Goal: Transaction & Acquisition: Purchase product/service

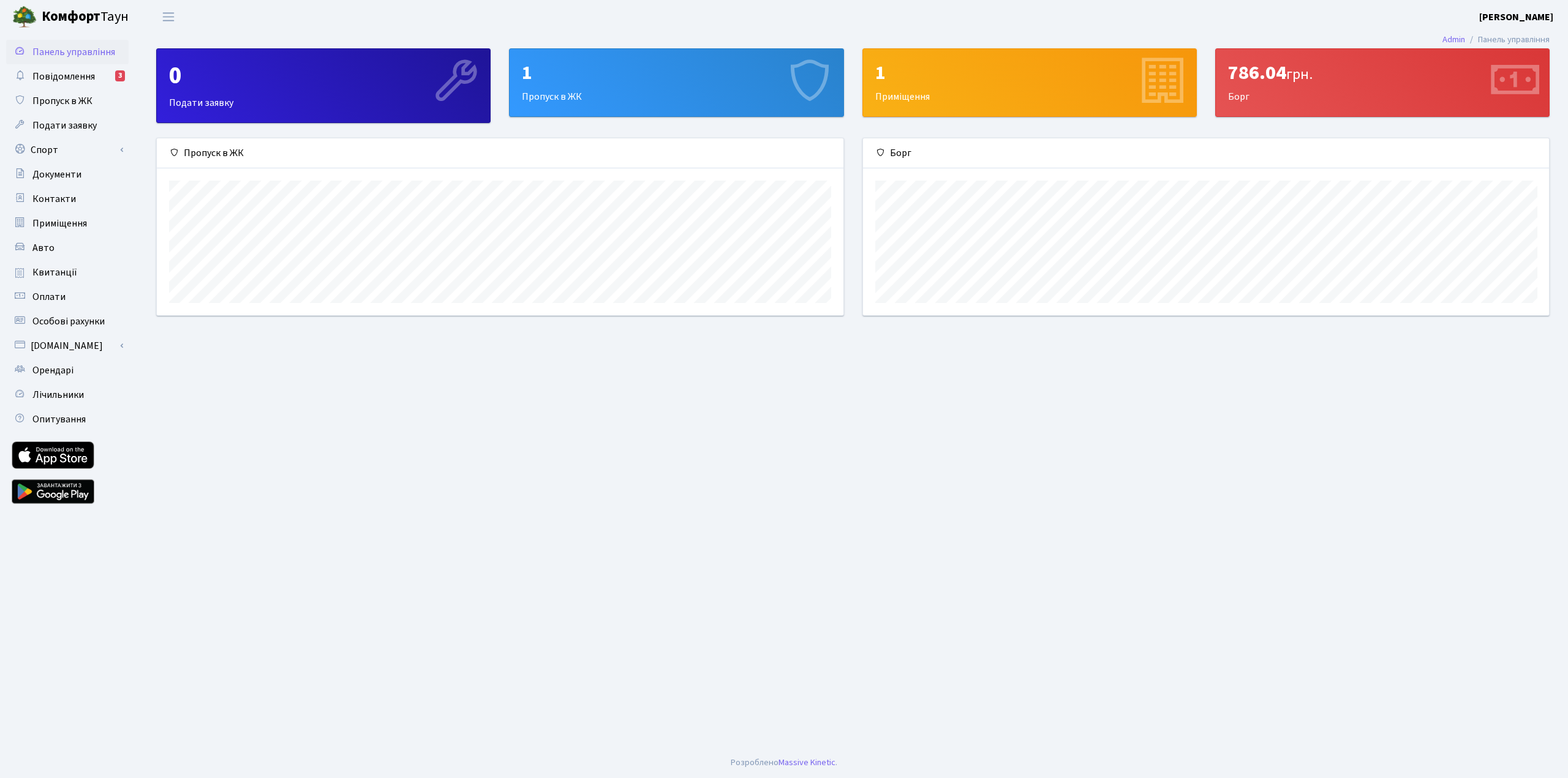
scroll to position [177, 686]
click at [46, 318] on span "Особові рахунки" at bounding box center [68, 321] width 72 height 13
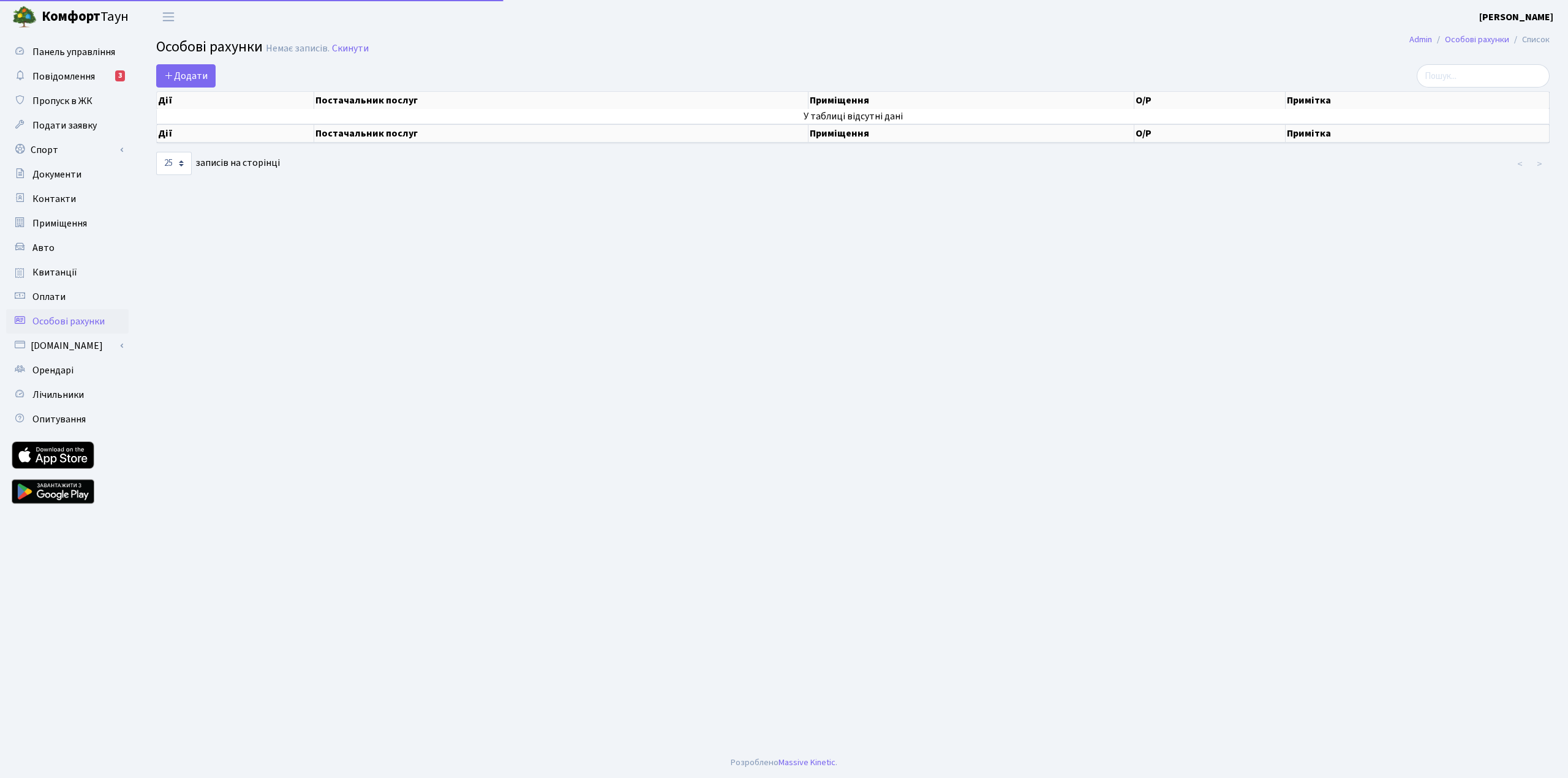
select select "25"
click at [44, 303] on span "Оплати" at bounding box center [48, 297] width 33 height 13
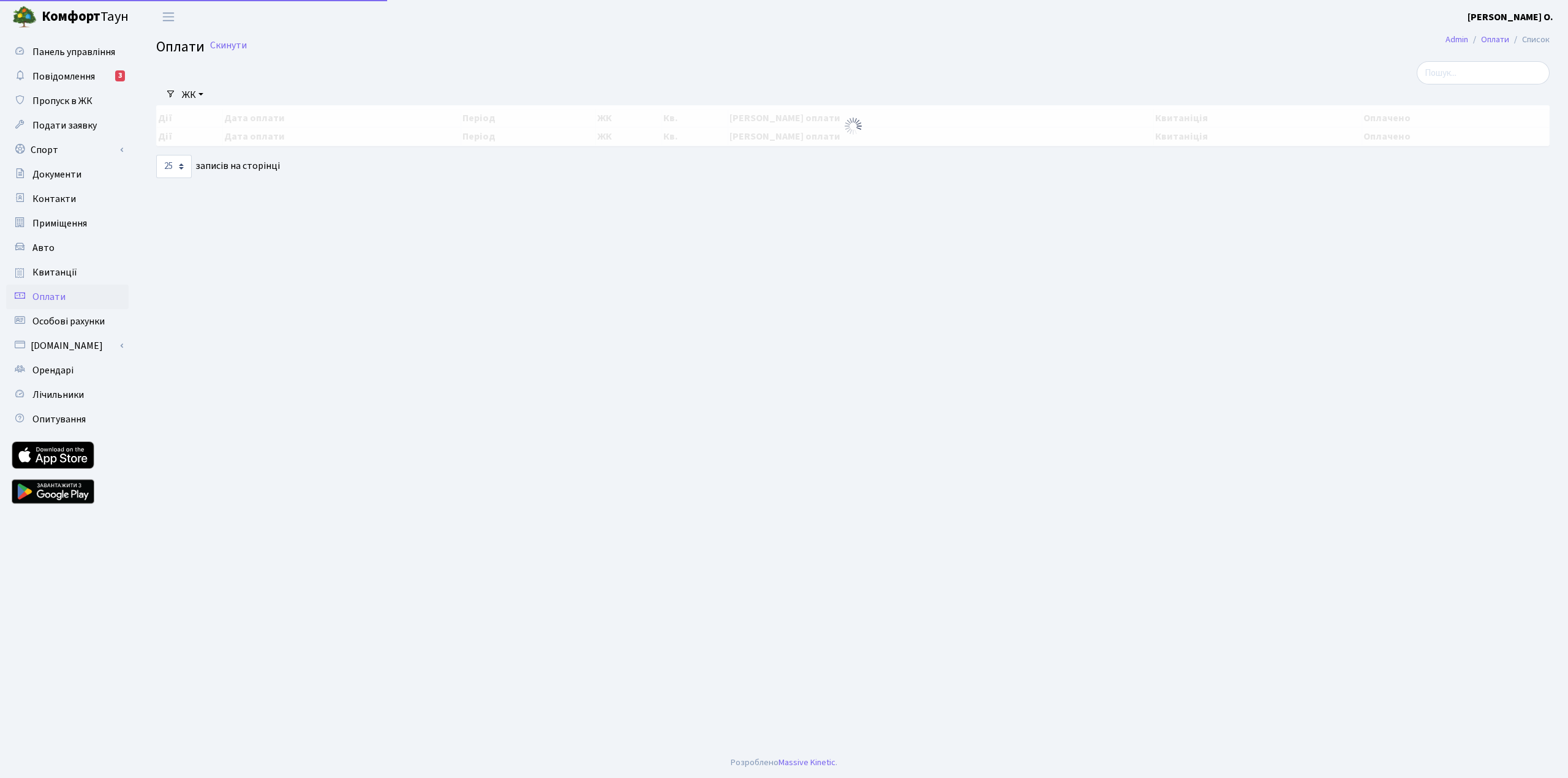
select select "25"
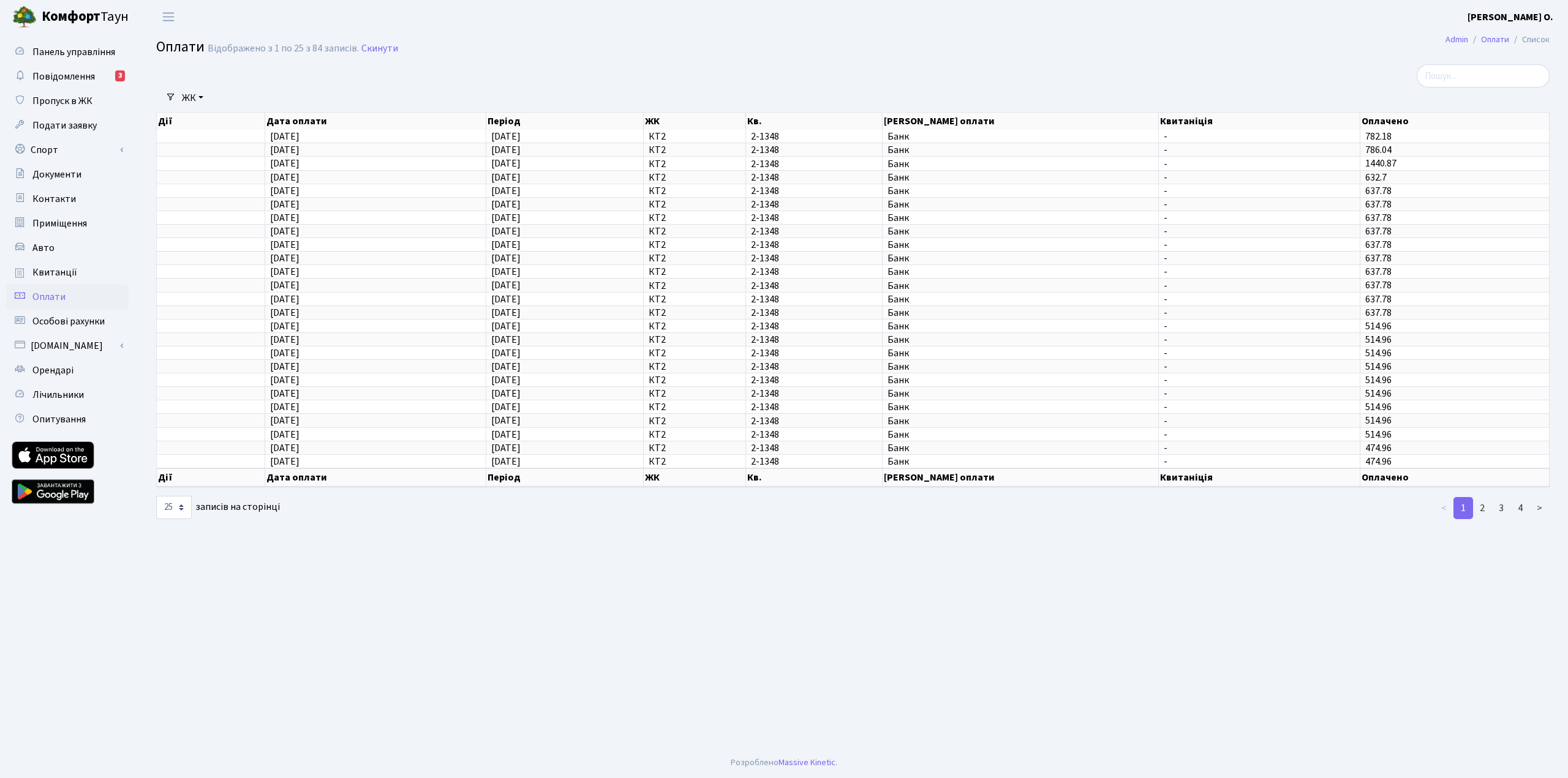
click at [52, 267] on span "Квитанції" at bounding box center [55, 272] width 45 height 13
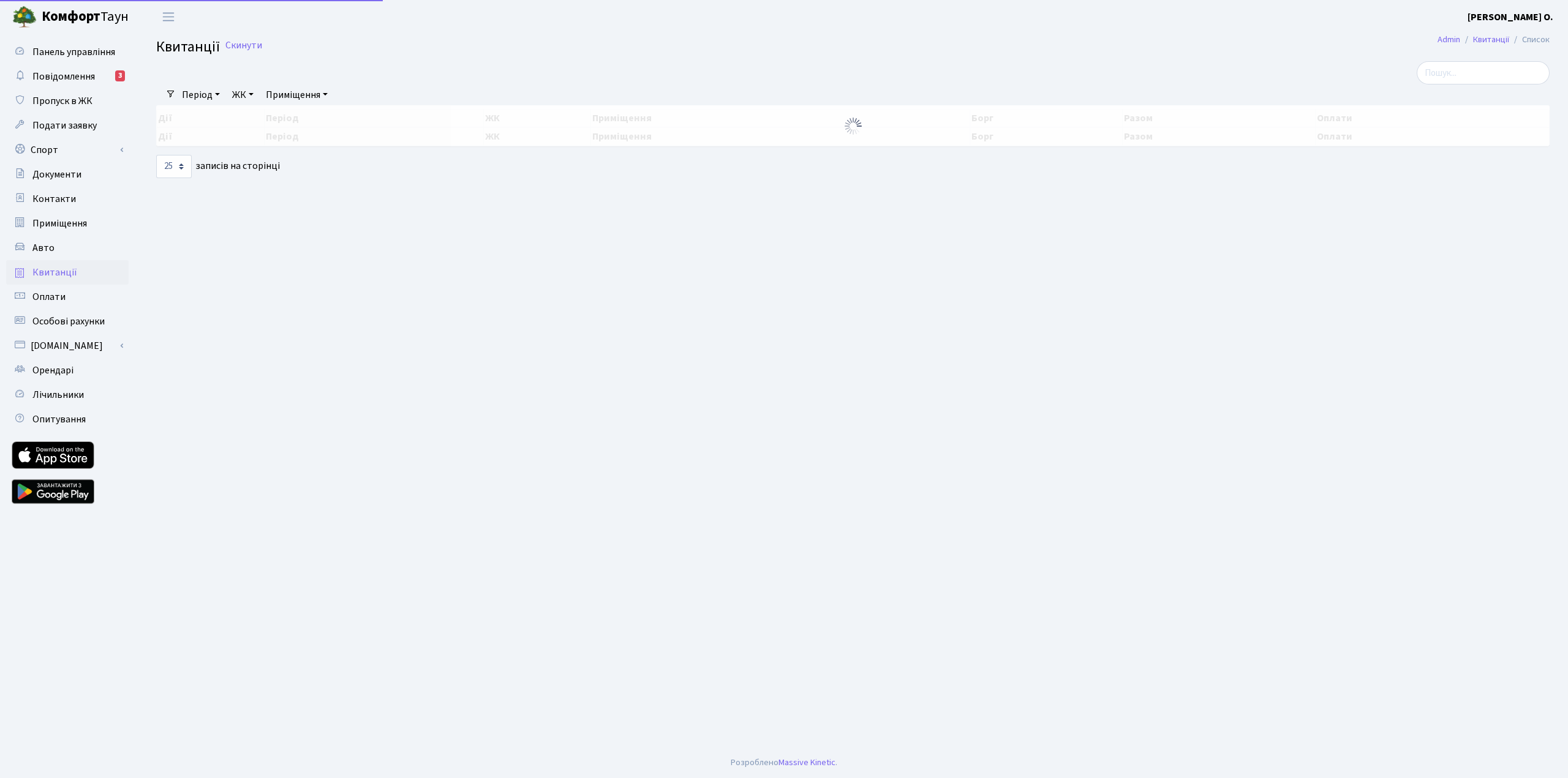
select select "25"
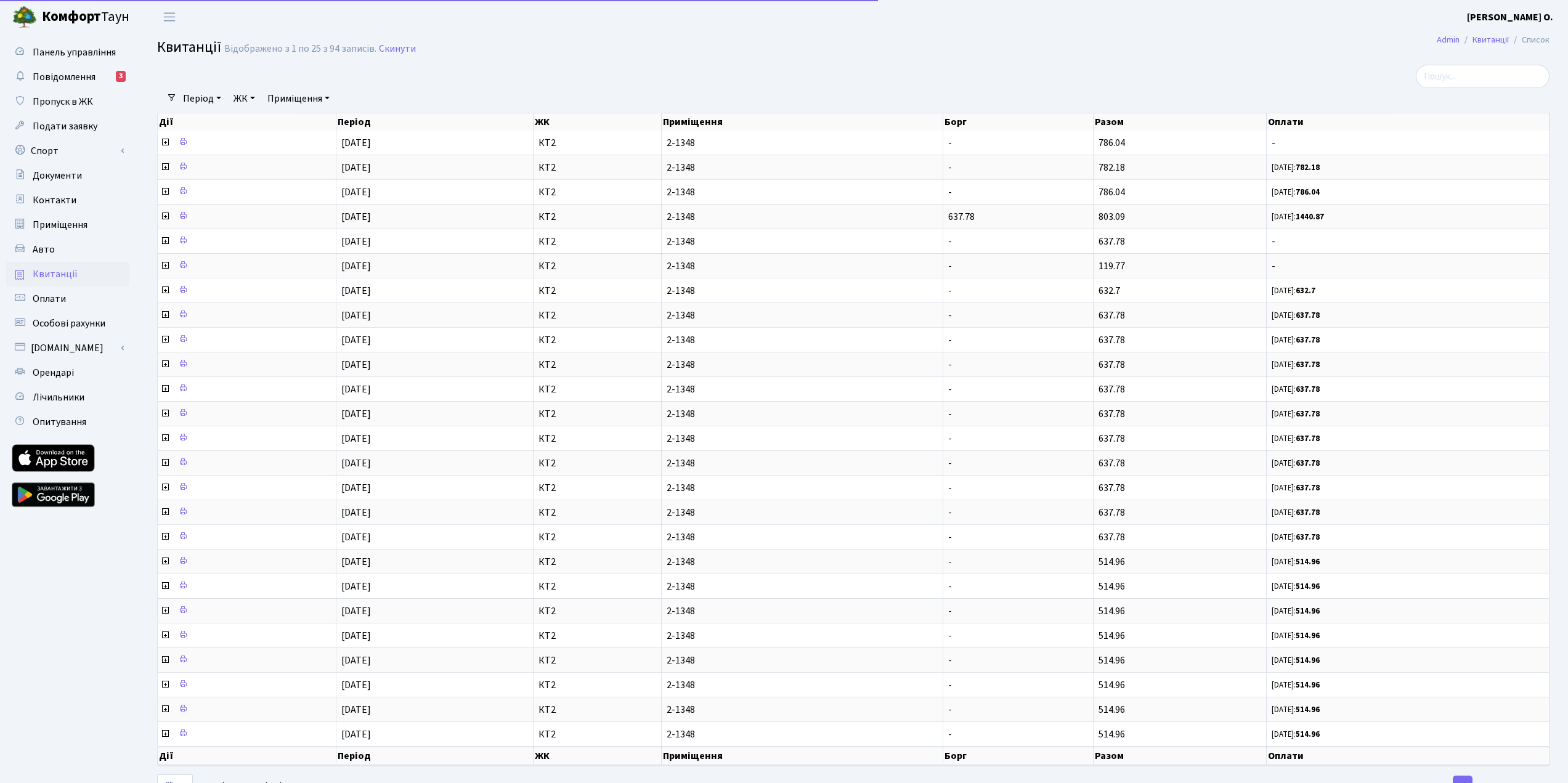
click at [162, 143] on icon at bounding box center [165, 143] width 10 height 10
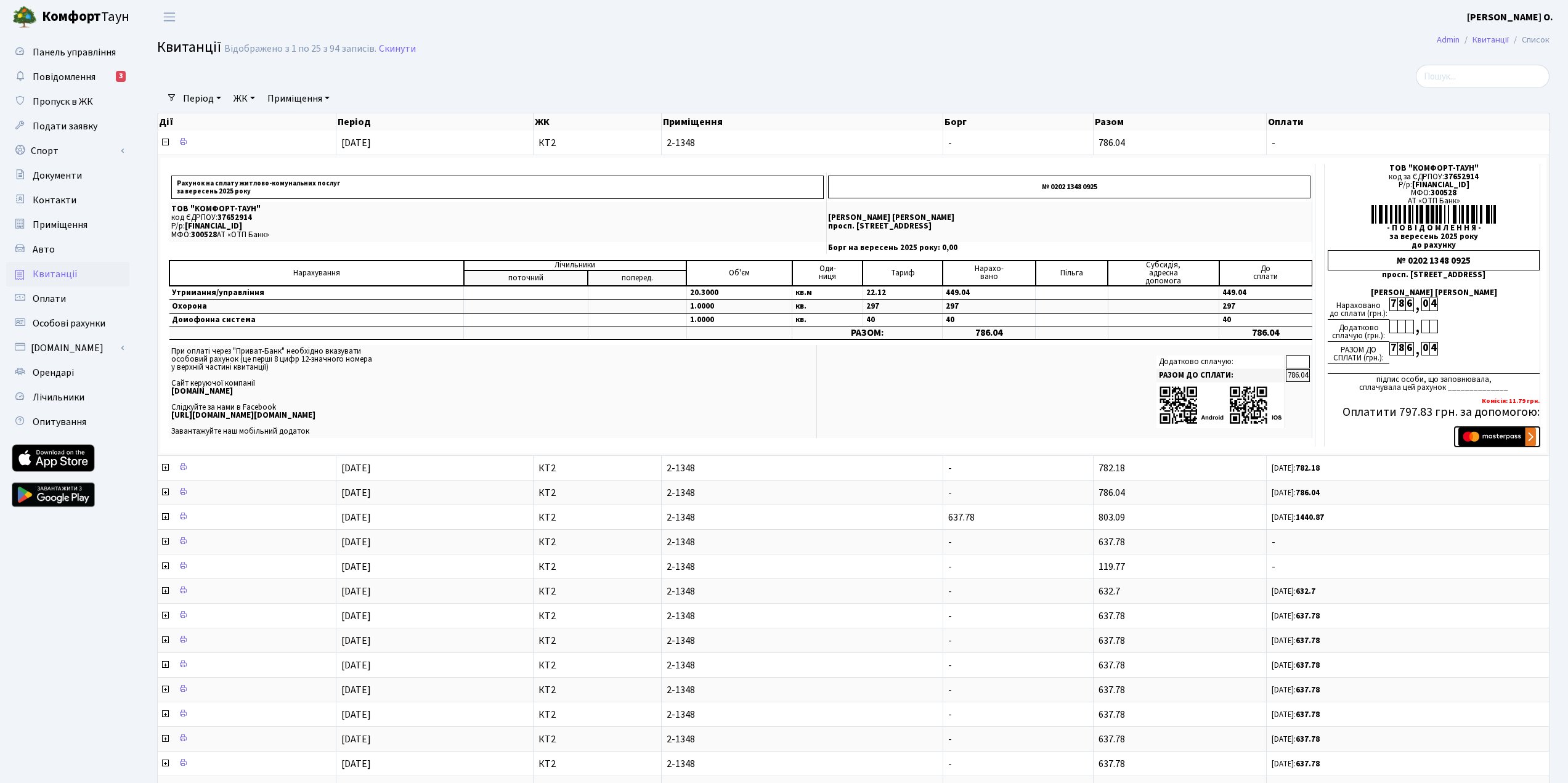
click at [1490, 433] on img "submit" at bounding box center [1497, 437] width 78 height 18
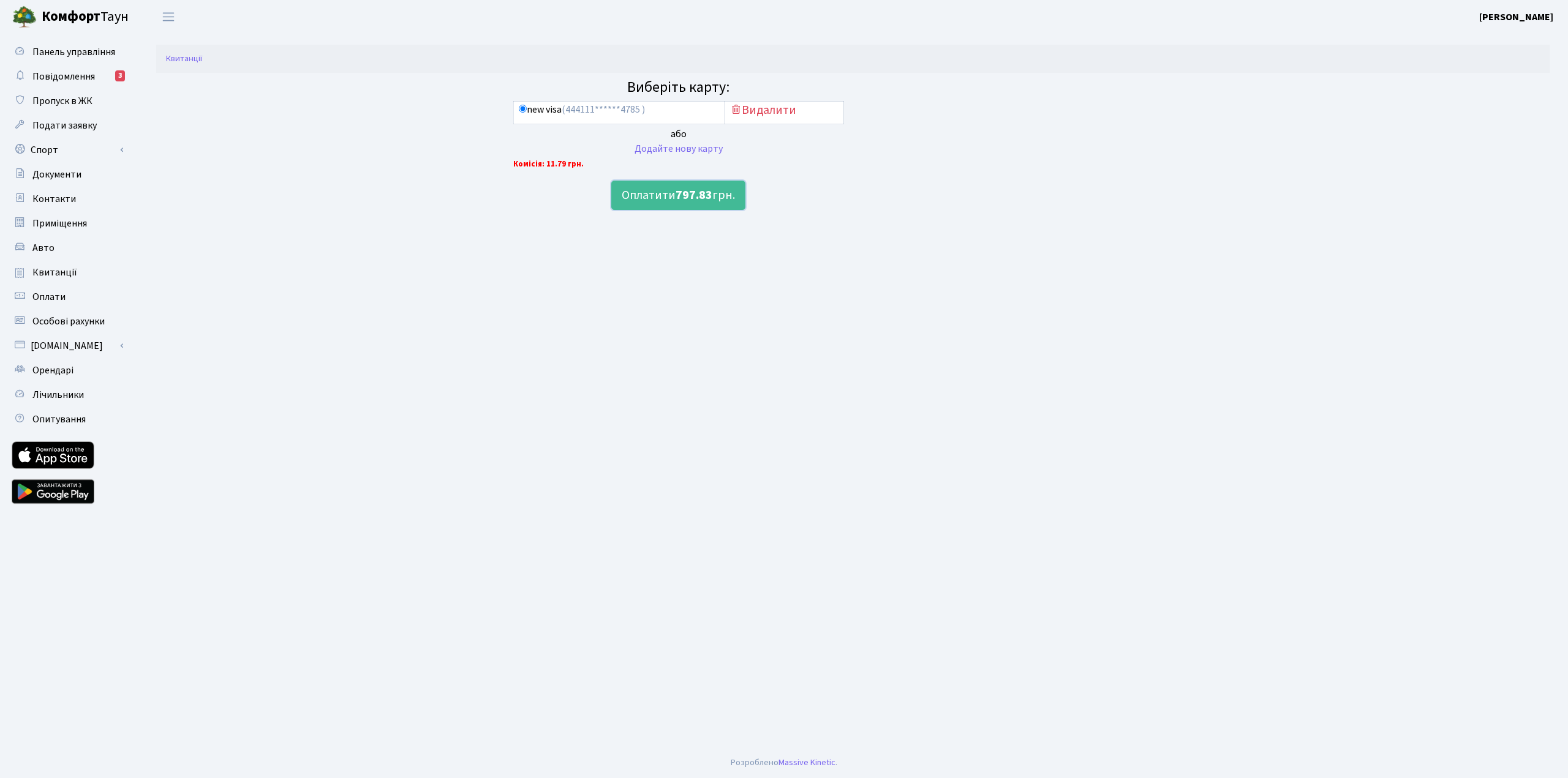
click at [665, 190] on button "Оплатити 797.83 грн." at bounding box center [678, 195] width 134 height 29
